Goal: Find specific page/section: Find specific page/section

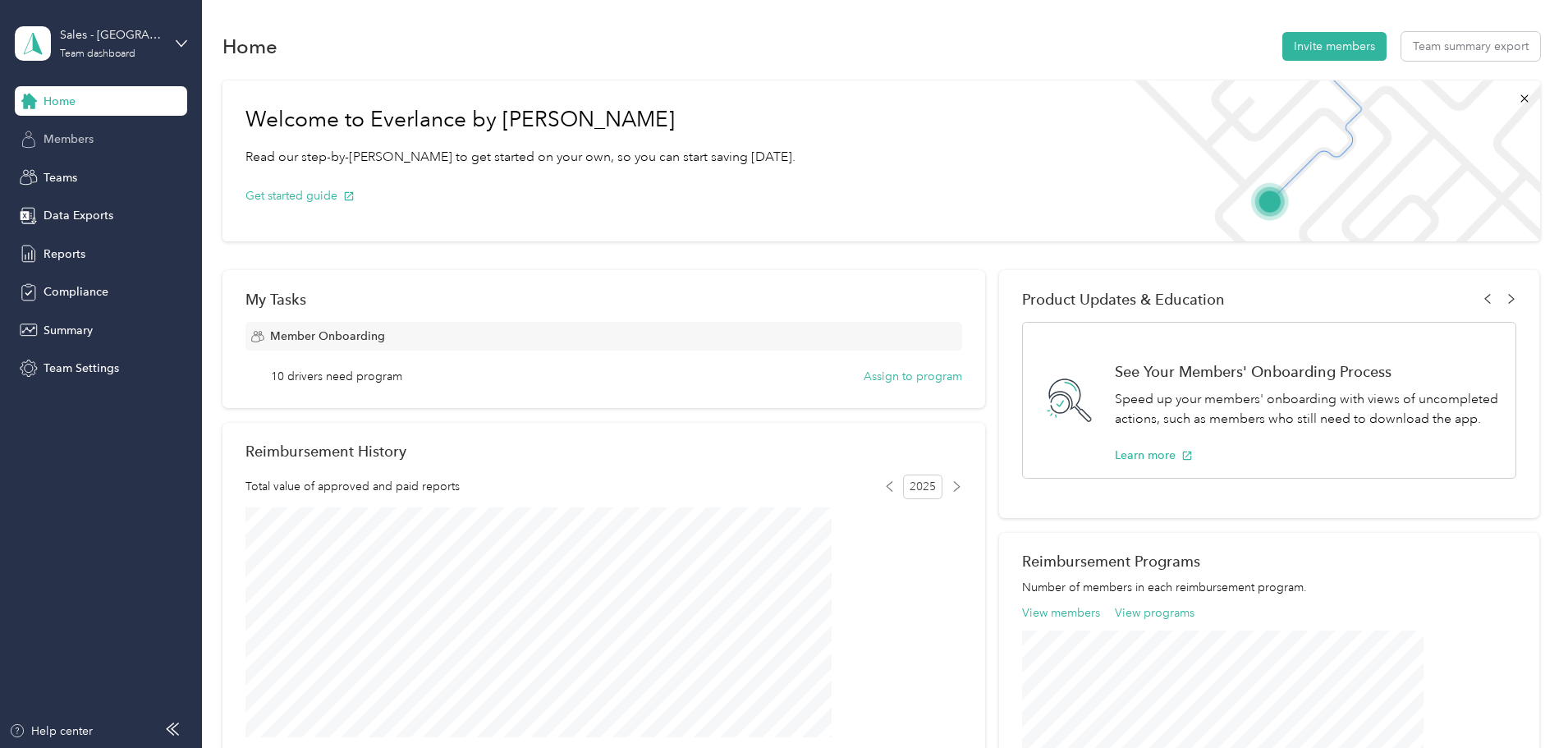
click at [47, 139] on span "Members" at bounding box center [68, 139] width 50 height 17
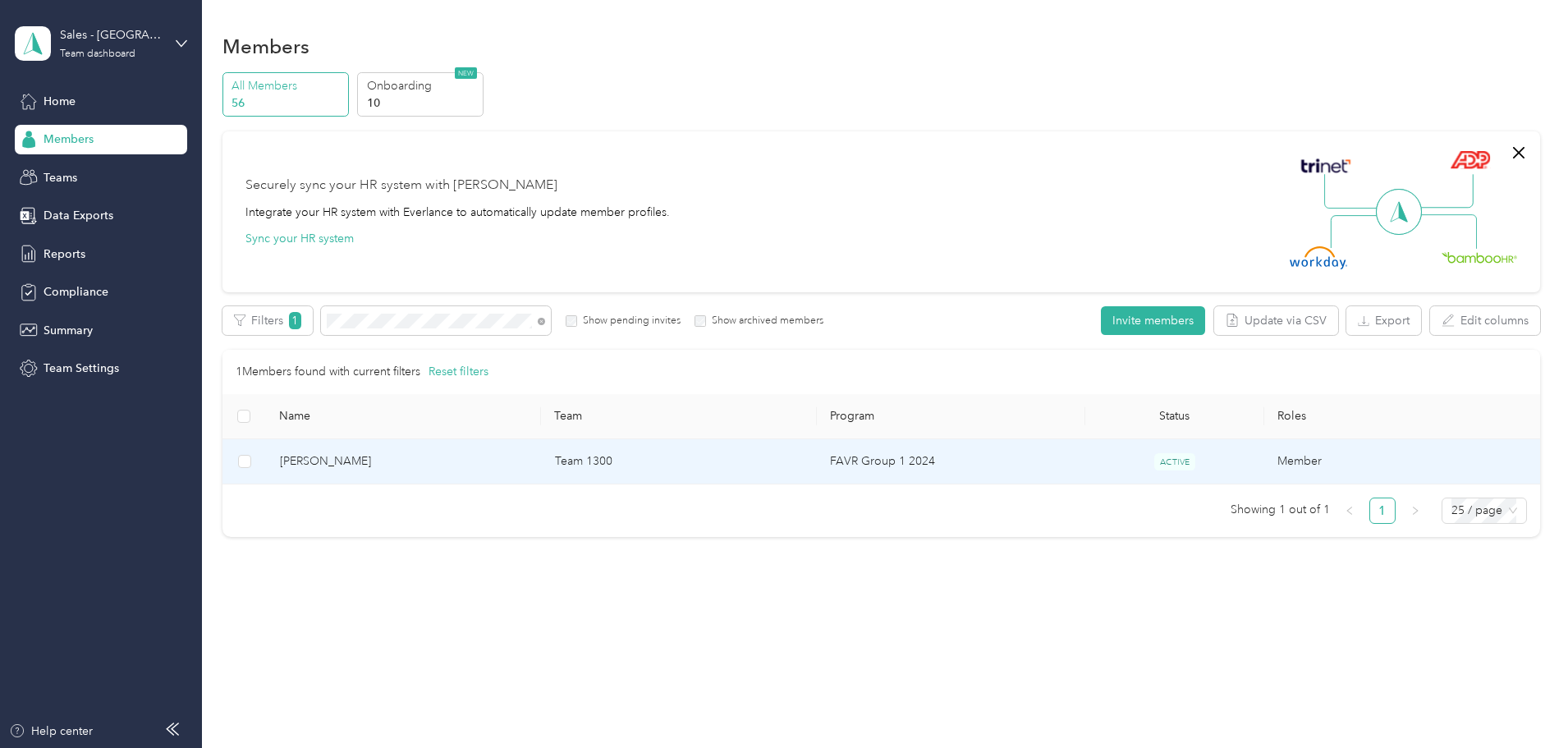
click at [658, 459] on td "Team 1300" at bounding box center [679, 462] width 275 height 45
